Goal: Task Accomplishment & Management: Use online tool/utility

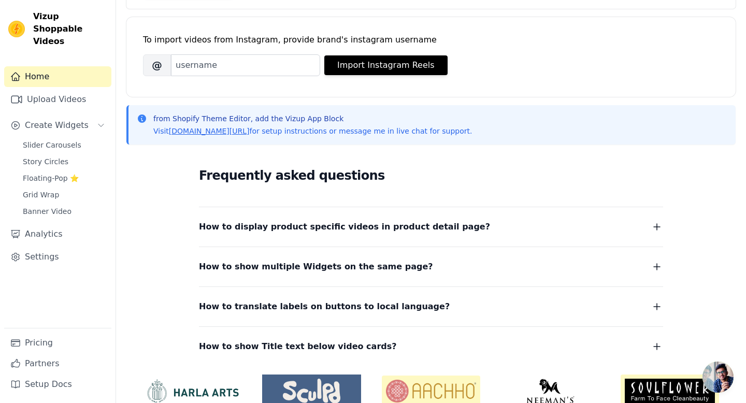
scroll to position [129, 0]
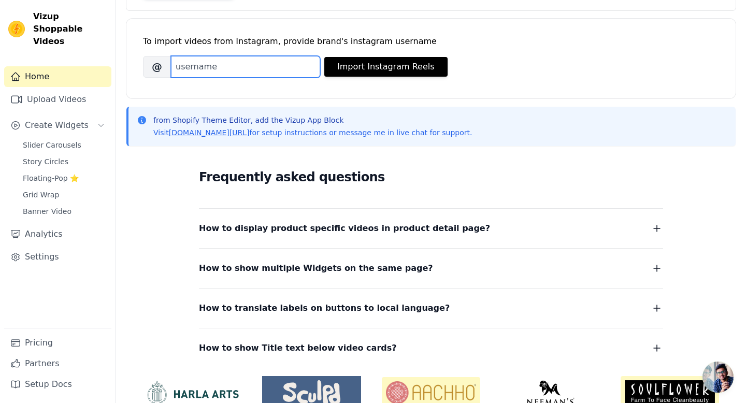
click at [231, 71] on input "Brand's Instagram Username" at bounding box center [245, 67] width 149 height 22
paste input "[URL][EMAIL_ADDRESS][DOMAIN_NAME]"
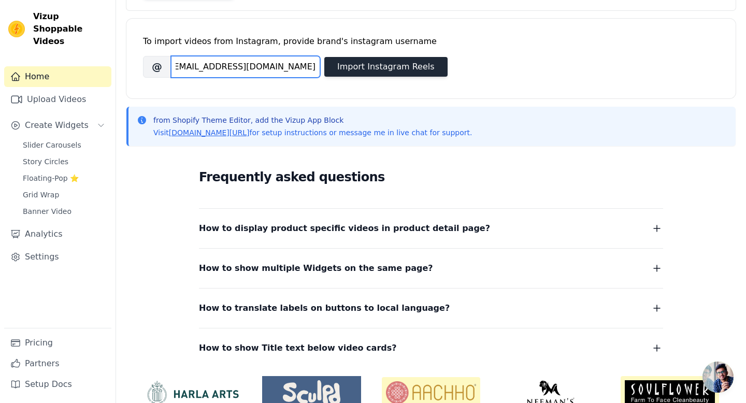
type input "[URL][EMAIL_ADDRESS][DOMAIN_NAME]"
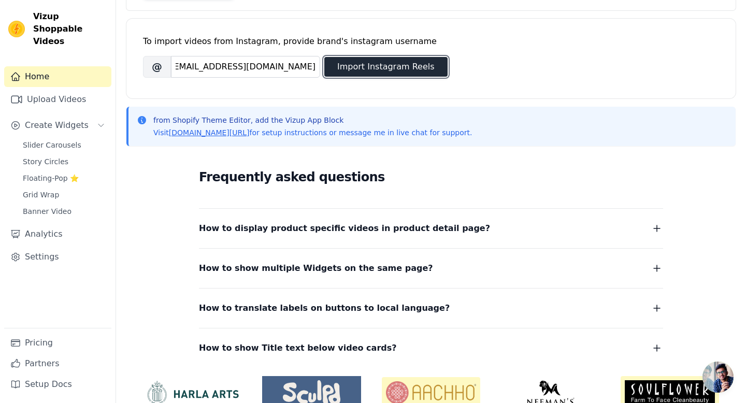
click at [367, 62] on button "Import Instagram Reels" at bounding box center [385, 67] width 123 height 20
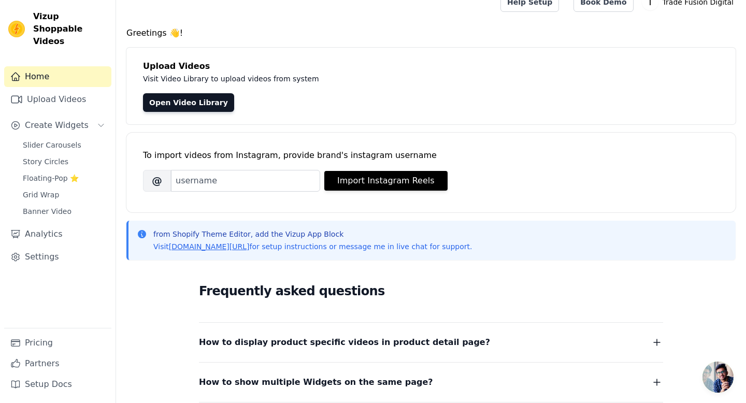
scroll to position [7, 0]
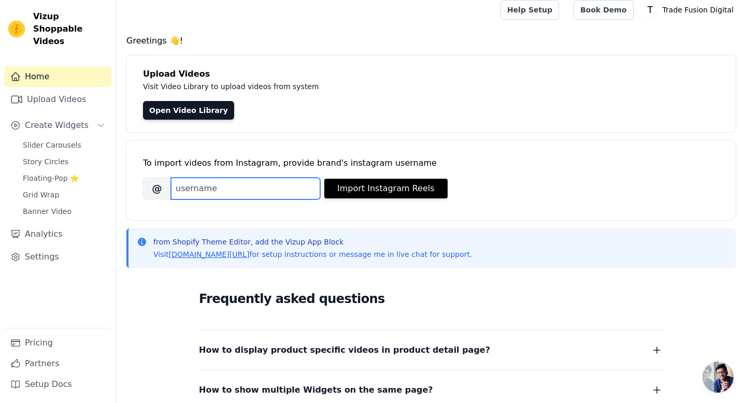
click at [249, 182] on input "Brand's Instagram Username" at bounding box center [245, 189] width 149 height 22
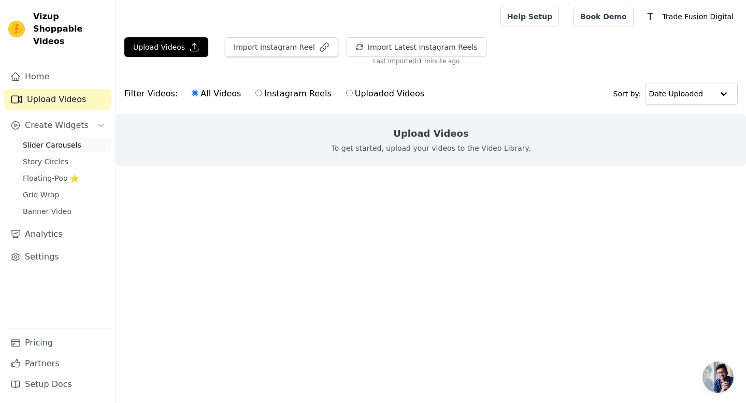
click at [59, 140] on span "Slider Carousels" at bounding box center [52, 145] width 59 height 10
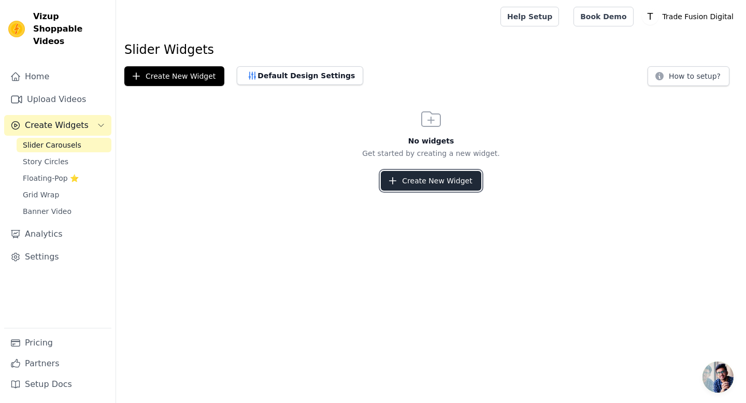
click at [414, 183] on button "Create New Widget" at bounding box center [431, 181] width 100 height 20
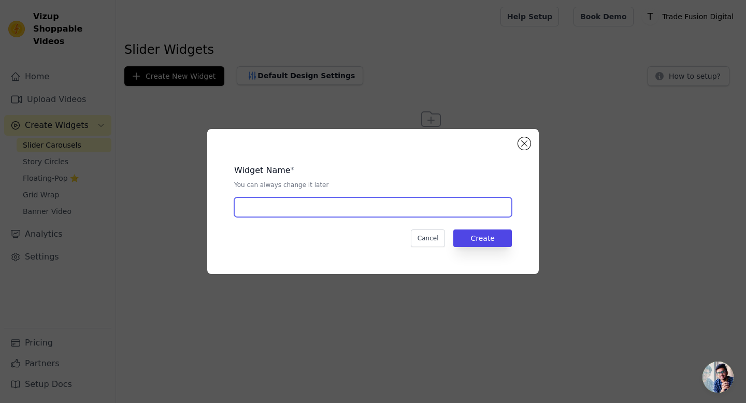
click at [303, 207] on input "text" at bounding box center [373, 207] width 278 height 20
paste input "https://www.tiktok.com/@macabremami/video/7257694883652209966"
type input "https://www.tiktok.com/@macabremami/video/7257694883652209966"
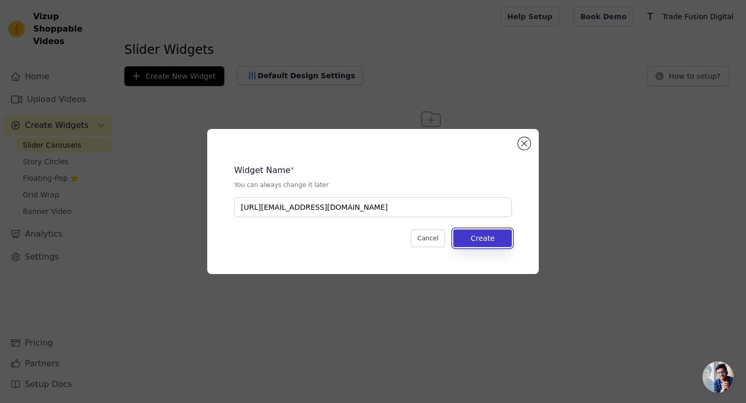
click at [487, 237] on button "Create" at bounding box center [482, 239] width 59 height 18
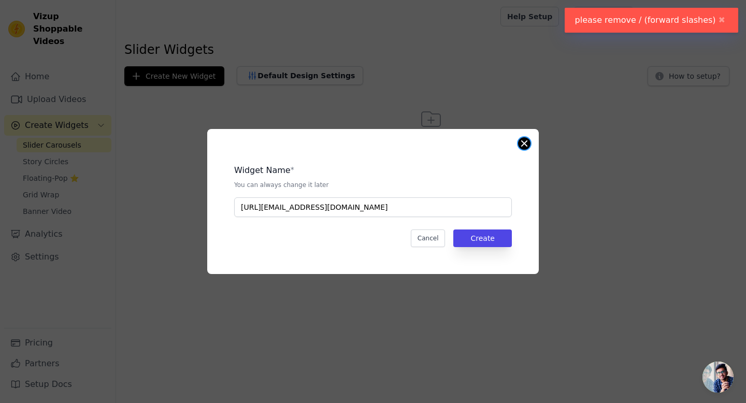
click at [522, 143] on button "Close modal" at bounding box center [524, 143] width 12 height 12
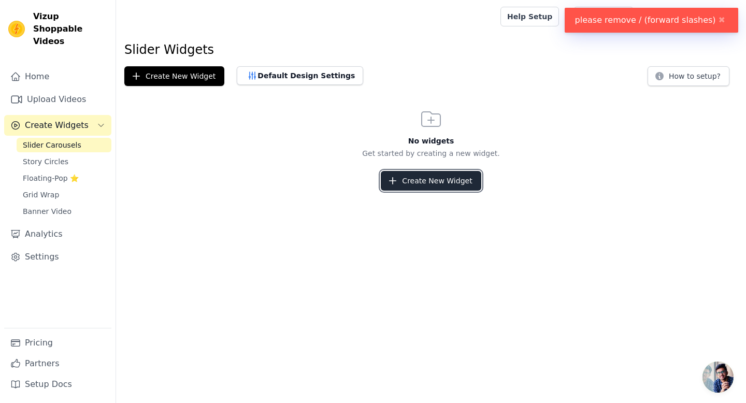
click at [428, 179] on button "Create New Widget" at bounding box center [431, 181] width 100 height 20
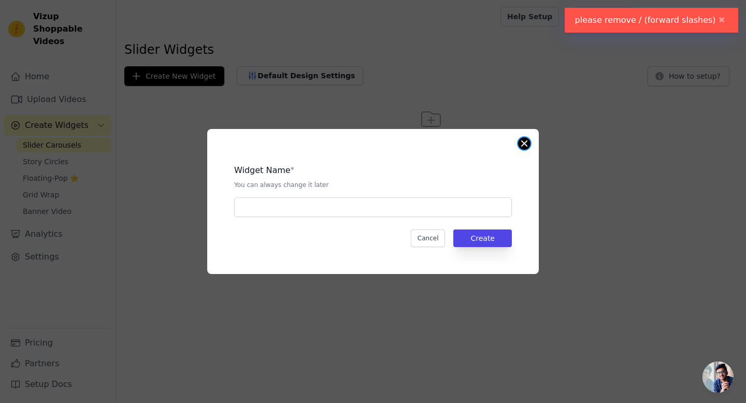
click at [529, 146] on button "Close modal" at bounding box center [524, 143] width 12 height 12
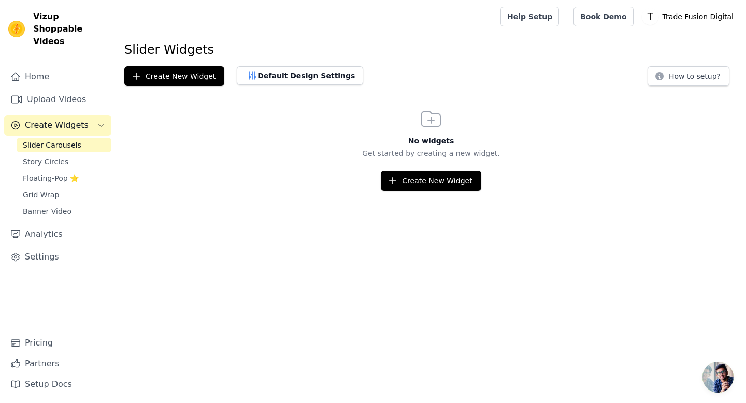
click at [442, 162] on div "No widgets Get started by creating a new widget. Create New Widget" at bounding box center [431, 149] width 630 height 84
click at [439, 183] on button "Create New Widget" at bounding box center [431, 181] width 100 height 20
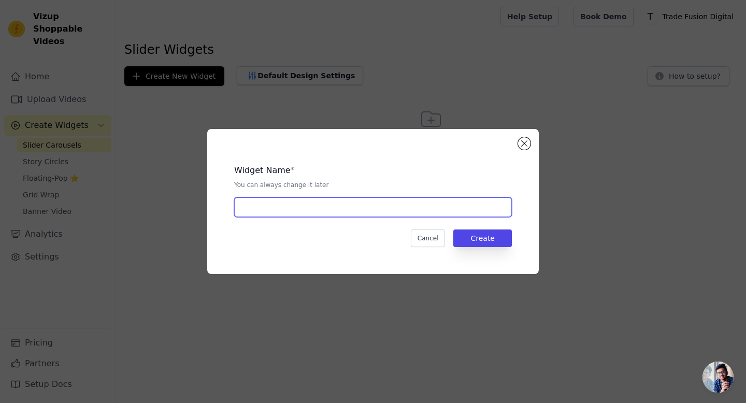
click at [345, 205] on input "text" at bounding box center [373, 207] width 278 height 20
type input "Influencers"
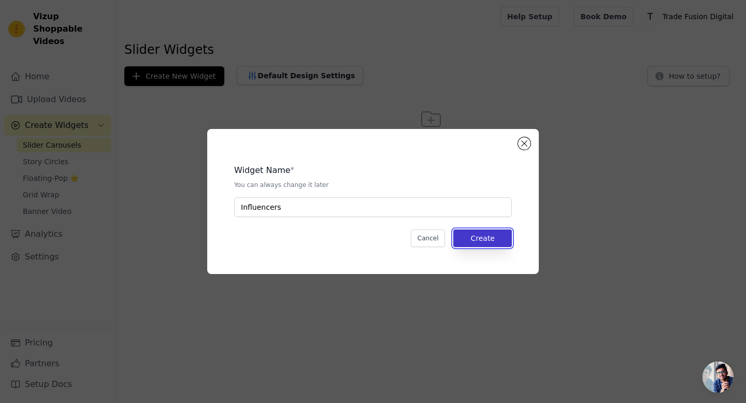
click at [487, 242] on button "Create" at bounding box center [482, 239] width 59 height 18
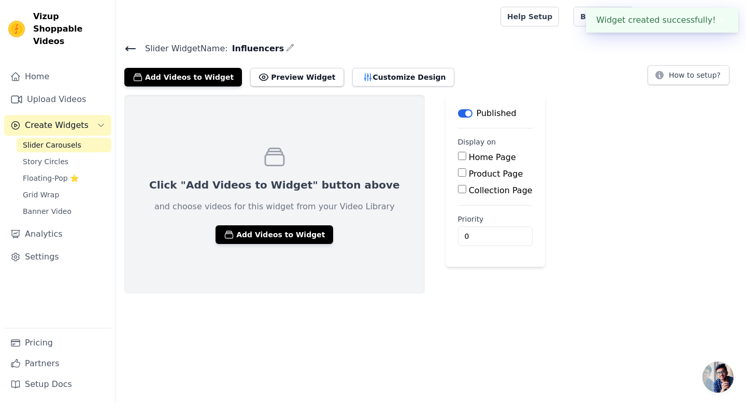
click at [458, 155] on input "Home Page" at bounding box center [462, 156] width 8 height 8
checkbox input "true"
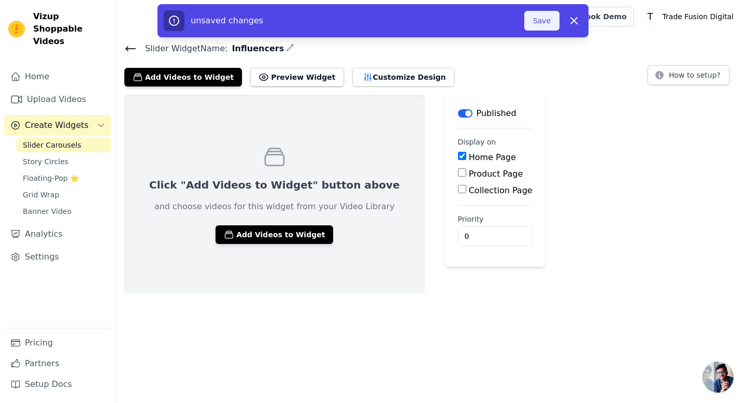
click at [540, 19] on button "Save" at bounding box center [541, 21] width 35 height 20
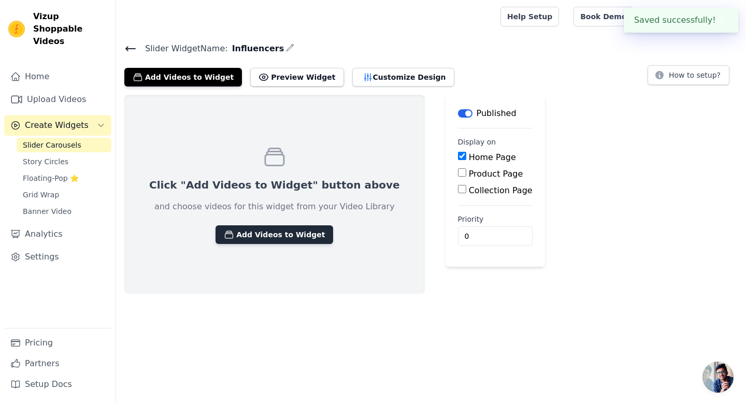
click at [271, 232] on button "Add Videos to Widget" at bounding box center [275, 234] width 118 height 19
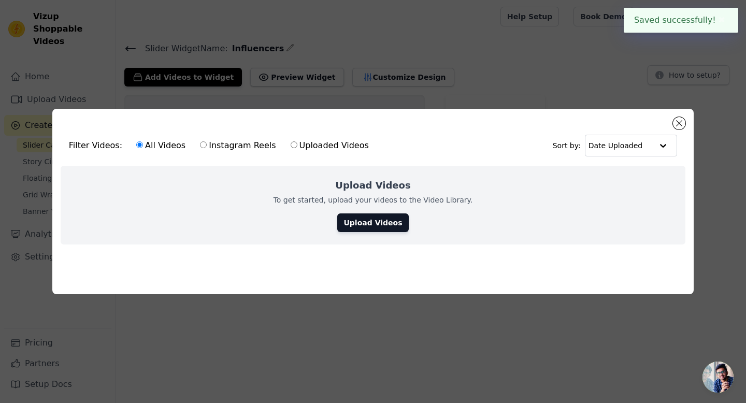
click at [371, 208] on div "Upload Videos To get started, upload your videos to the Video Library. Upload V…" at bounding box center [373, 205] width 625 height 79
click at [204, 148] on label "Instagram Reels" at bounding box center [238, 145] width 77 height 13
click at [204, 148] on input "Instagram Reels" at bounding box center [203, 144] width 7 height 7
radio input "true"
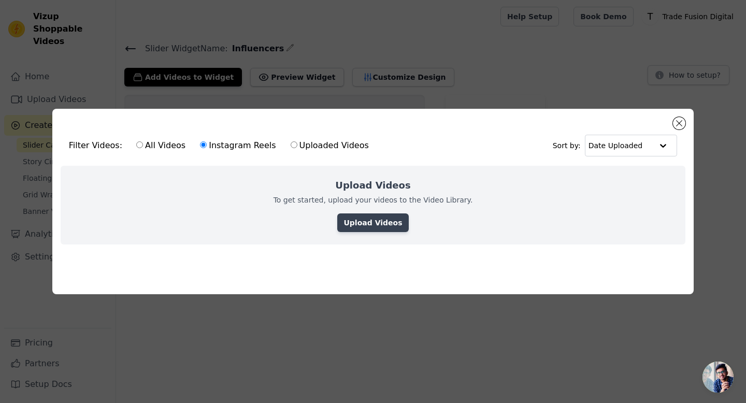
click at [387, 226] on link "Upload Videos" at bounding box center [372, 223] width 71 height 19
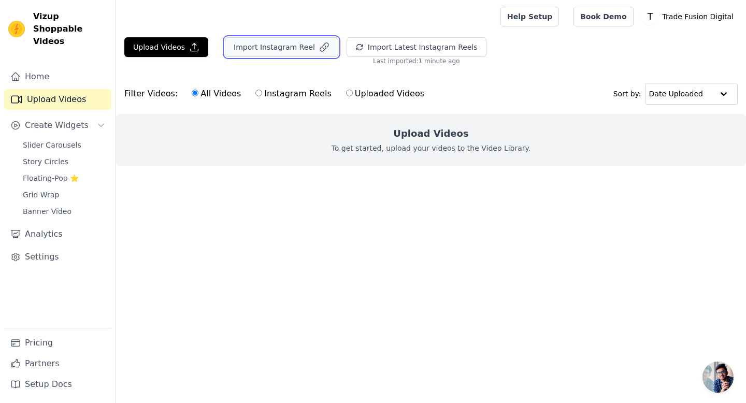
click at [276, 52] on button "Import Instagram Reel" at bounding box center [282, 47] width 114 height 20
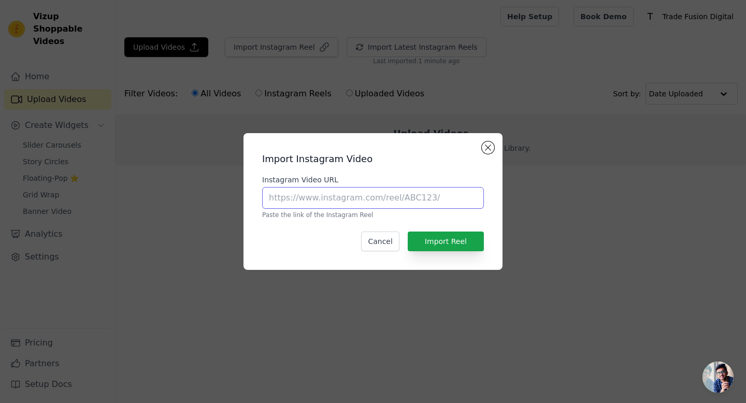
click at [334, 204] on input "Instagram Video URL" at bounding box center [373, 198] width 222 height 22
paste input "[URL][EMAIL_ADDRESS][DOMAIN_NAME]"
type input "[URL][EMAIL_ADDRESS][DOMAIN_NAME]"
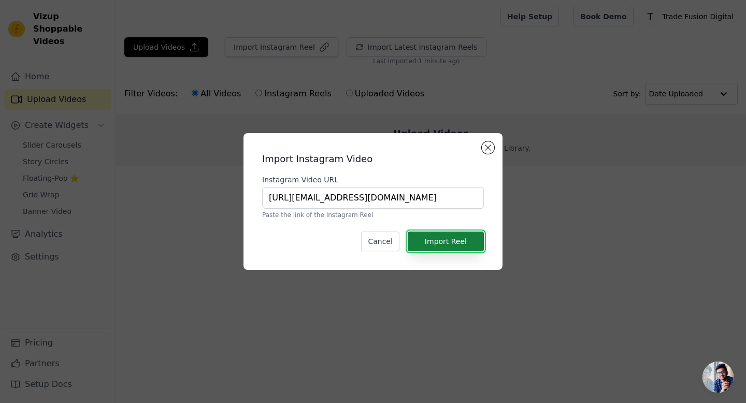
click at [457, 245] on button "Import Reel" at bounding box center [446, 242] width 76 height 20
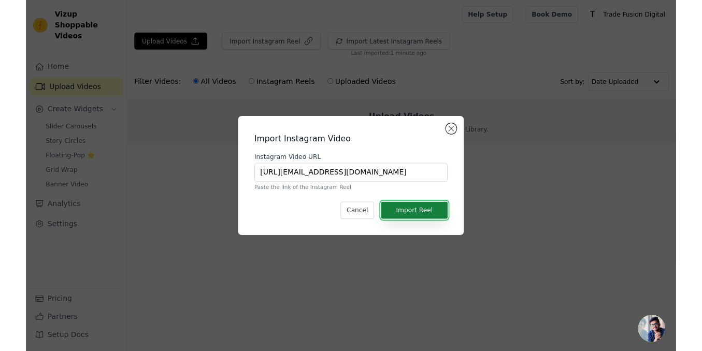
scroll to position [0, 0]
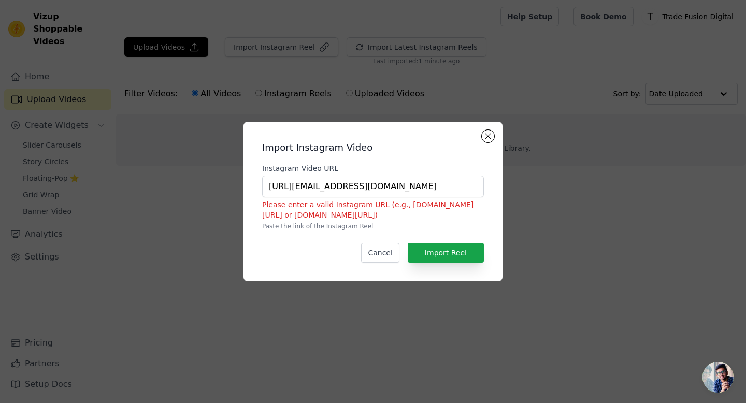
click at [477, 137] on div "Import Instagram Video Instagram Video URL https://www.tiktok.com/@macabremami/…" at bounding box center [373, 201] width 243 height 143
click at [487, 137] on button "Close modal" at bounding box center [488, 136] width 12 height 12
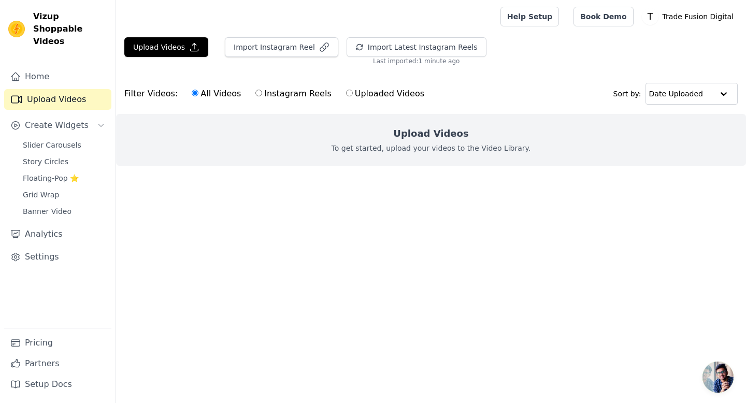
click at [198, 89] on label "All Videos" at bounding box center [216, 93] width 50 height 13
click at [198, 90] on input "All Videos" at bounding box center [195, 93] width 7 height 7
click at [194, 91] on label "All Videos" at bounding box center [216, 93] width 50 height 13
click at [194, 91] on input "All Videos" at bounding box center [195, 93] width 7 height 7
click at [176, 47] on button "Upload Videos" at bounding box center [166, 47] width 84 height 20
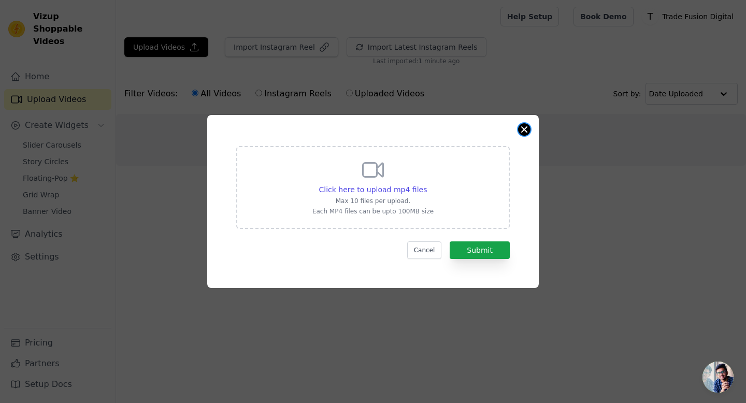
click at [529, 126] on button "Close modal" at bounding box center [524, 129] width 12 height 12
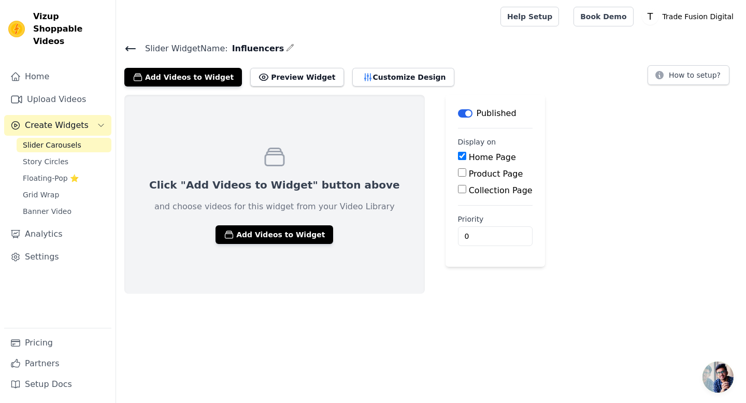
click at [243, 244] on div "Click "Add Videos to Widget" button above and choose videos for this widget fro…" at bounding box center [274, 194] width 301 height 199
click at [250, 234] on button "Add Videos to Widget" at bounding box center [275, 234] width 118 height 19
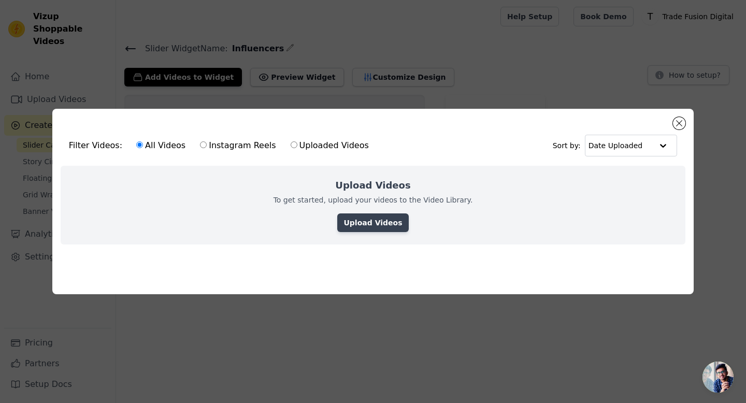
click at [373, 227] on link "Upload Videos" at bounding box center [372, 223] width 71 height 19
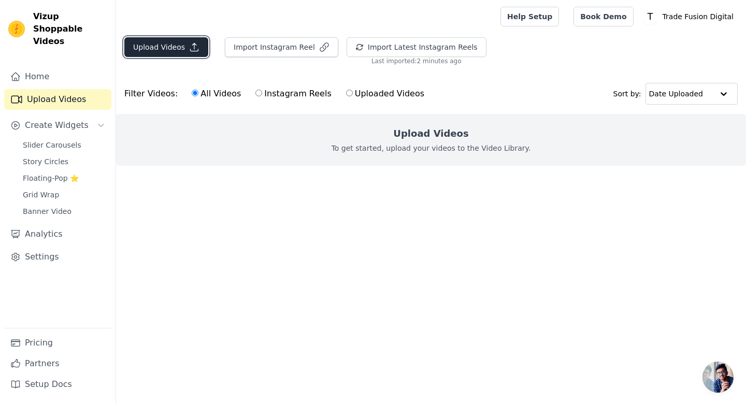
click at [183, 41] on button "Upload Videos" at bounding box center [166, 47] width 84 height 20
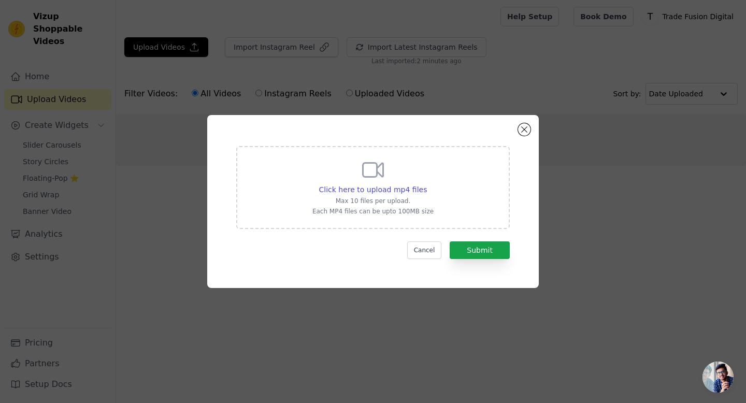
click at [384, 180] on icon at bounding box center [373, 170] width 25 height 25
click at [427, 184] on input "Click here to upload mp4 files Max 10 files per upload. Each MP4 files can be u…" at bounding box center [427, 184] width 1 height 1
click at [410, 238] on form "Click here to upload mp4 files Max 10 files per upload. Each MP4 files can be u…" at bounding box center [373, 202] width 274 height 113
click at [414, 239] on form "Click here to upload mp4 files Max 10 files per upload. Each MP4 files can be u…" at bounding box center [373, 202] width 274 height 113
click at [419, 252] on button "Cancel" at bounding box center [424, 251] width 35 height 18
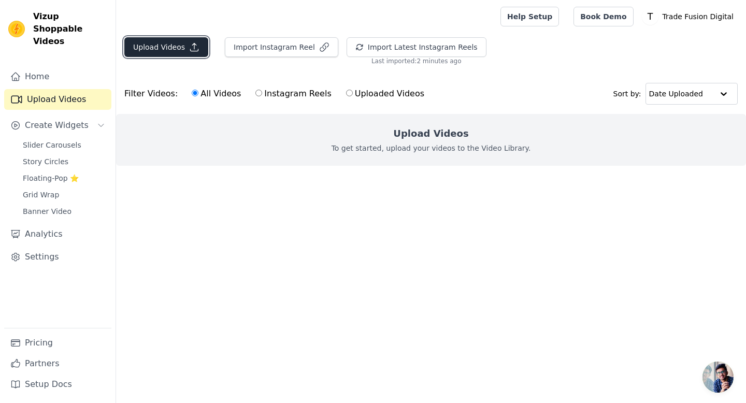
click at [183, 49] on button "Upload Videos" at bounding box center [166, 47] width 84 height 20
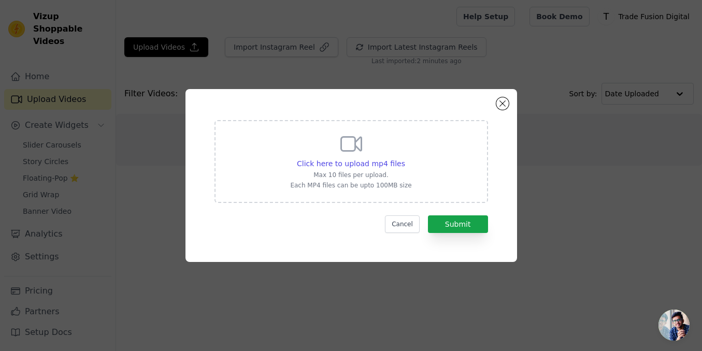
click at [346, 145] on icon at bounding box center [351, 144] width 25 height 25
click at [405, 158] on input "Click here to upload mp4 files Max 10 files per upload. Each MP4 files can be u…" at bounding box center [405, 158] width 1 height 1
type input "C:\fakepath\ssstik.io_1755619477878.mp4"
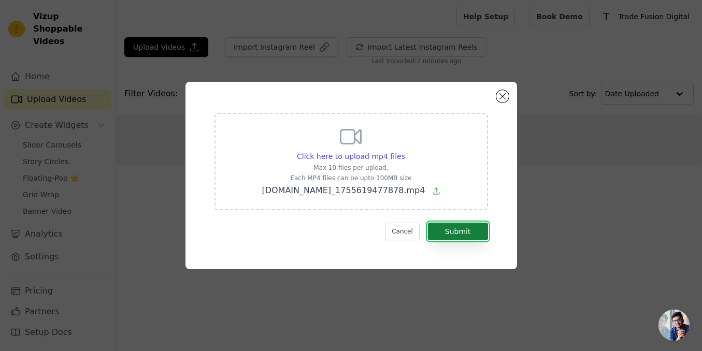
click at [457, 228] on button "Submit" at bounding box center [458, 232] width 60 height 18
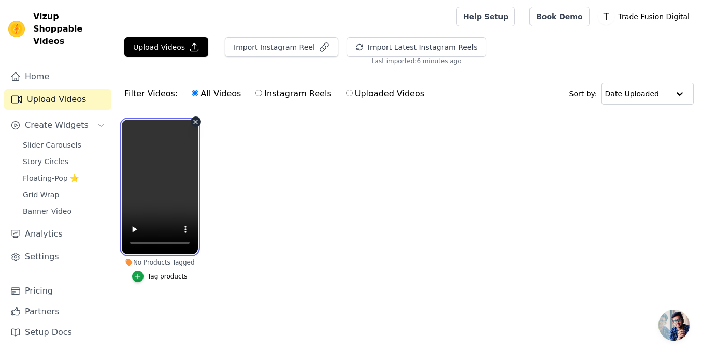
click at [171, 174] on video at bounding box center [160, 187] width 76 height 135
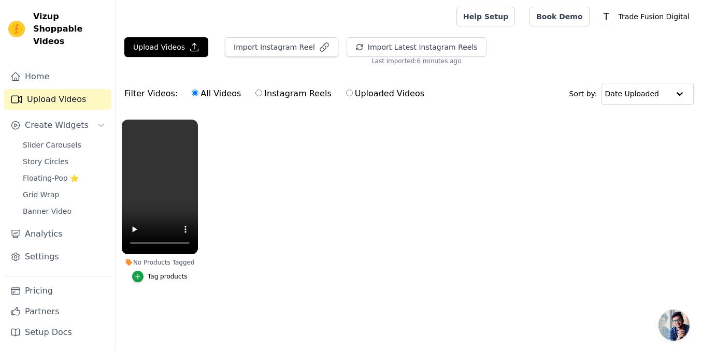
click at [238, 182] on ul "No Products Tagged Tag products" at bounding box center [409, 211] width 586 height 195
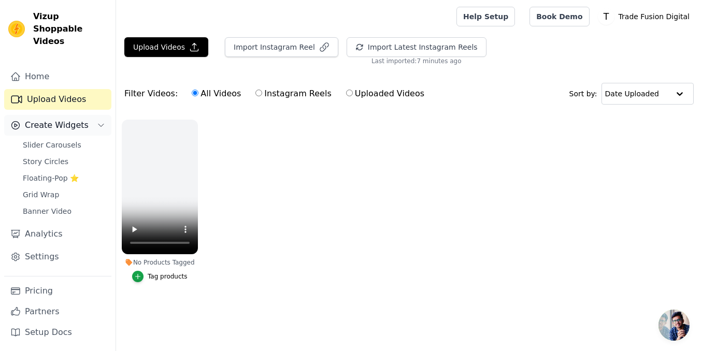
click at [55, 119] on span "Create Widgets" at bounding box center [57, 125] width 64 height 12
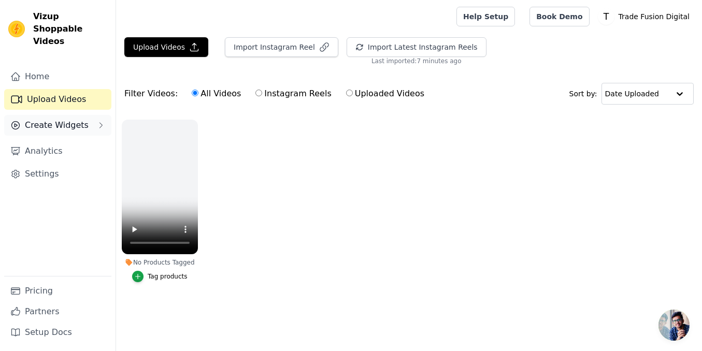
click at [31, 119] on span "Create Widgets" at bounding box center [57, 125] width 64 height 12
